Goal: Transaction & Acquisition: Purchase product/service

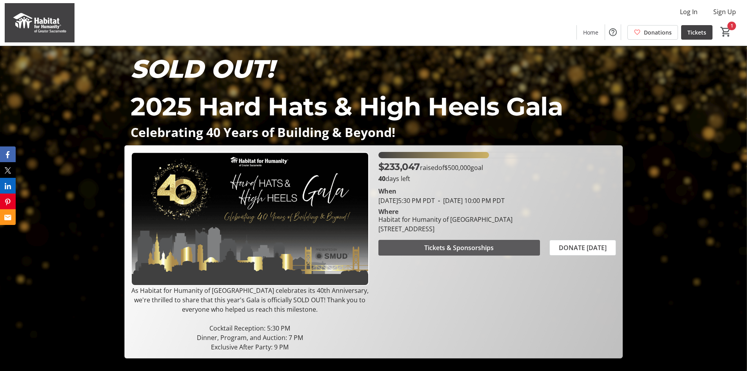
click at [462, 242] on span at bounding box center [460, 247] width 162 height 19
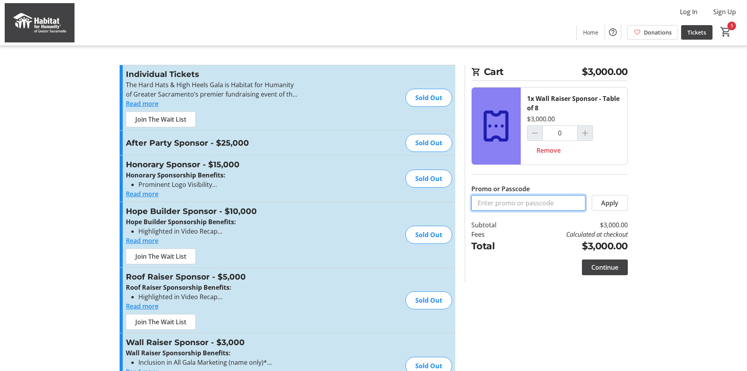
click at [512, 206] on input "Promo or Passcode" at bounding box center [529, 203] width 114 height 16
type input "prettyplease"
click at [607, 203] on span "Apply" at bounding box center [609, 202] width 17 height 9
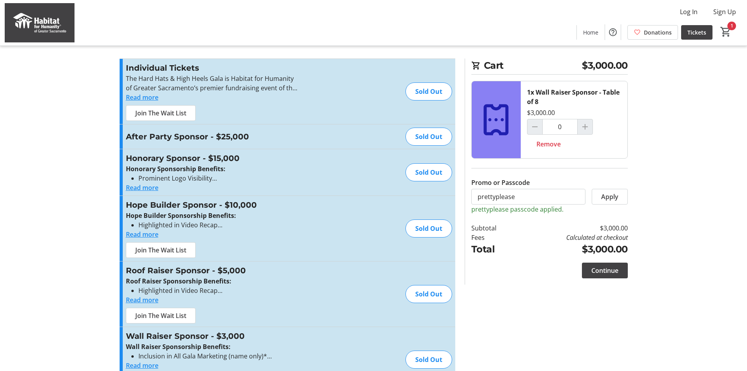
scroll to position [130, 0]
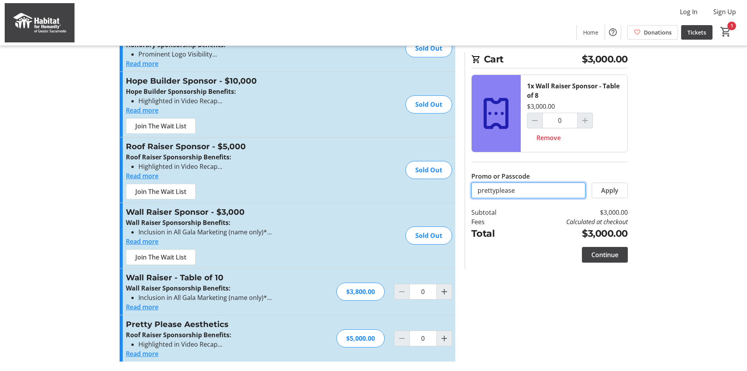
drag, startPoint x: 517, startPoint y: 188, endPoint x: 408, endPoint y: 179, distance: 108.6
click at [408, 179] on div "Promo or Passcode Apply Individual Tickets The Hard Hats & High Heels Gala is H…" at bounding box center [374, 152] width 518 height 436
click at [623, 188] on span at bounding box center [609, 190] width 35 height 19
